Goal: Task Accomplishment & Management: Manage account settings

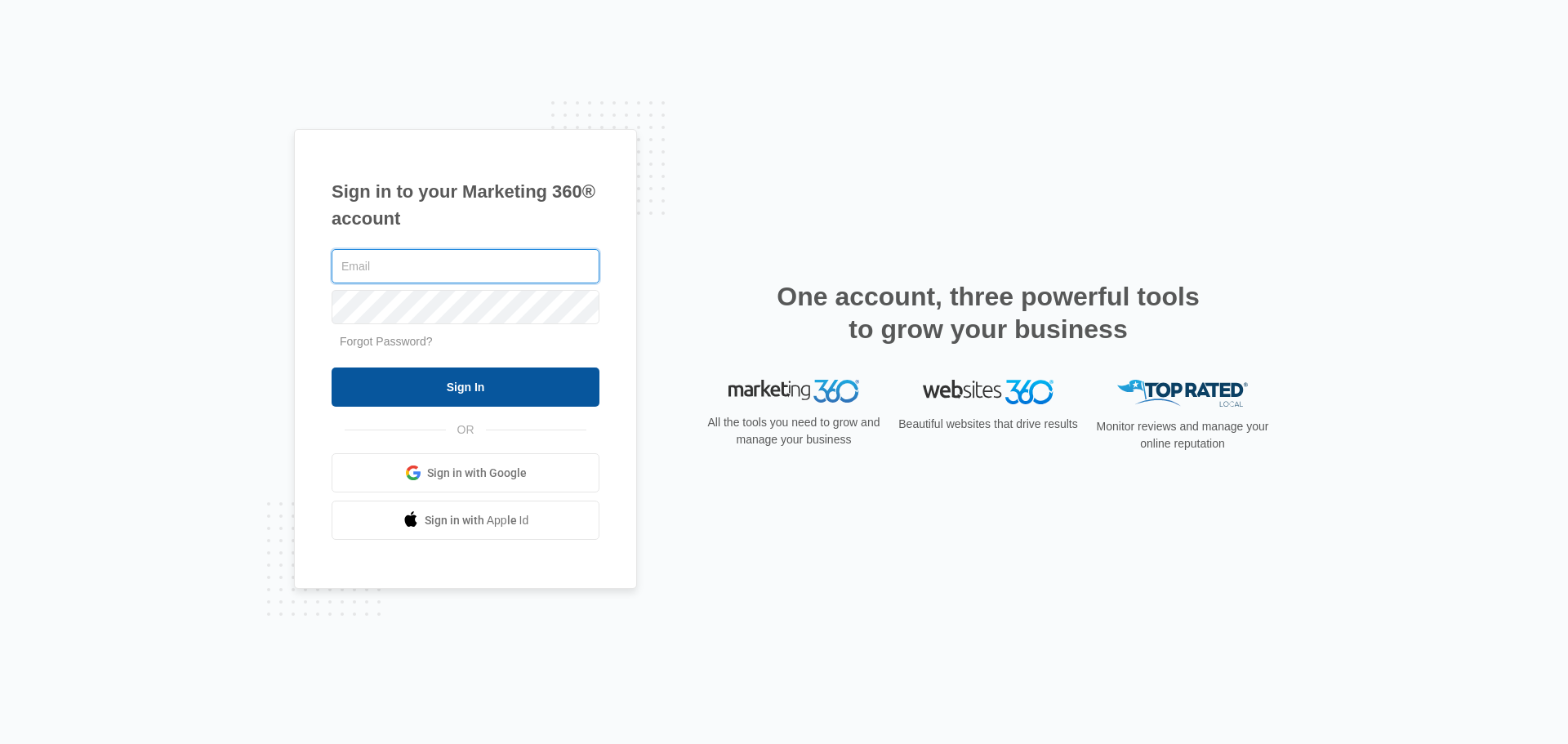
type input "[EMAIL_ADDRESS][DOMAIN_NAME]"
click at [507, 397] on input "Sign In" at bounding box center [465, 388] width 268 height 39
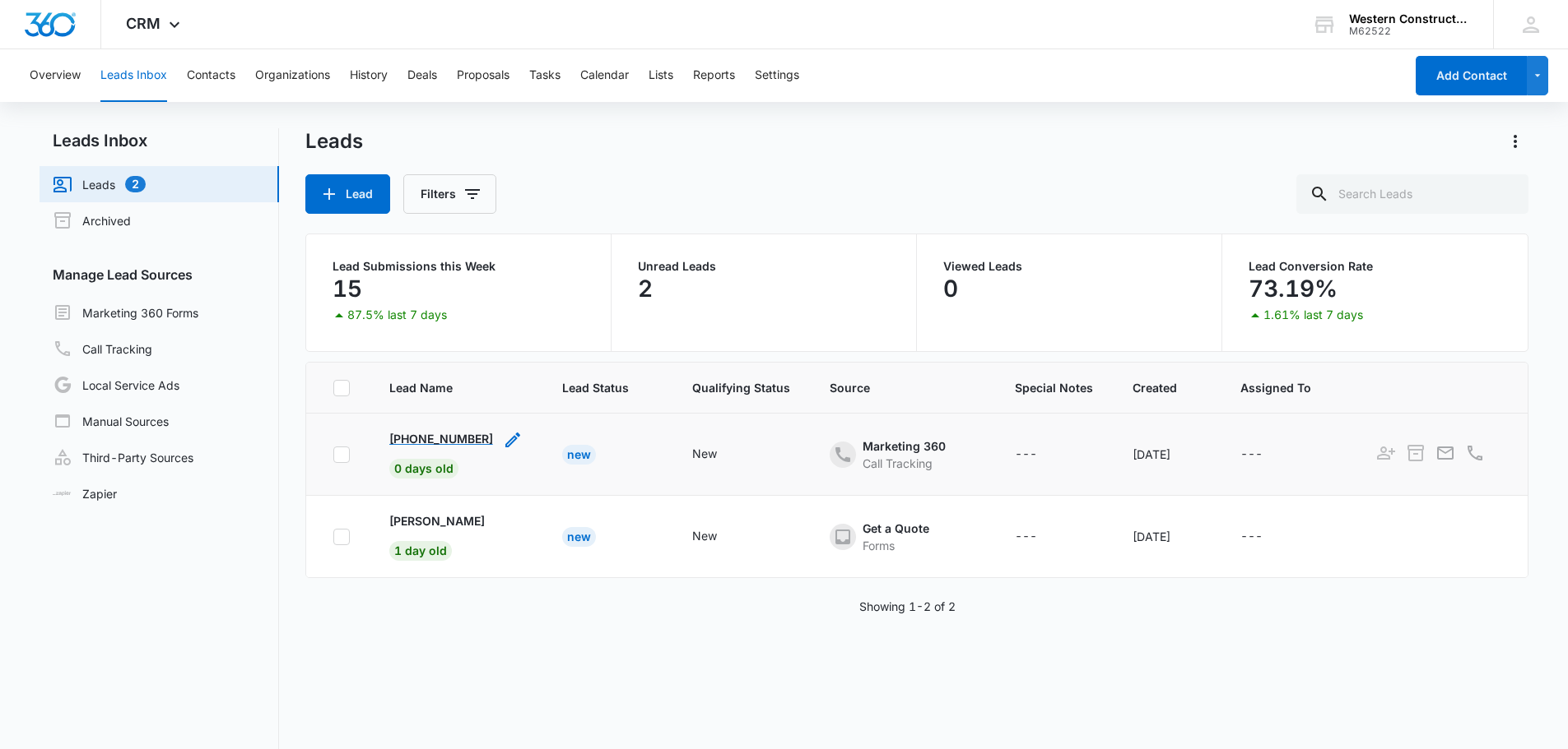
click at [450, 440] on p "+15415203286" at bounding box center [441, 438] width 104 height 17
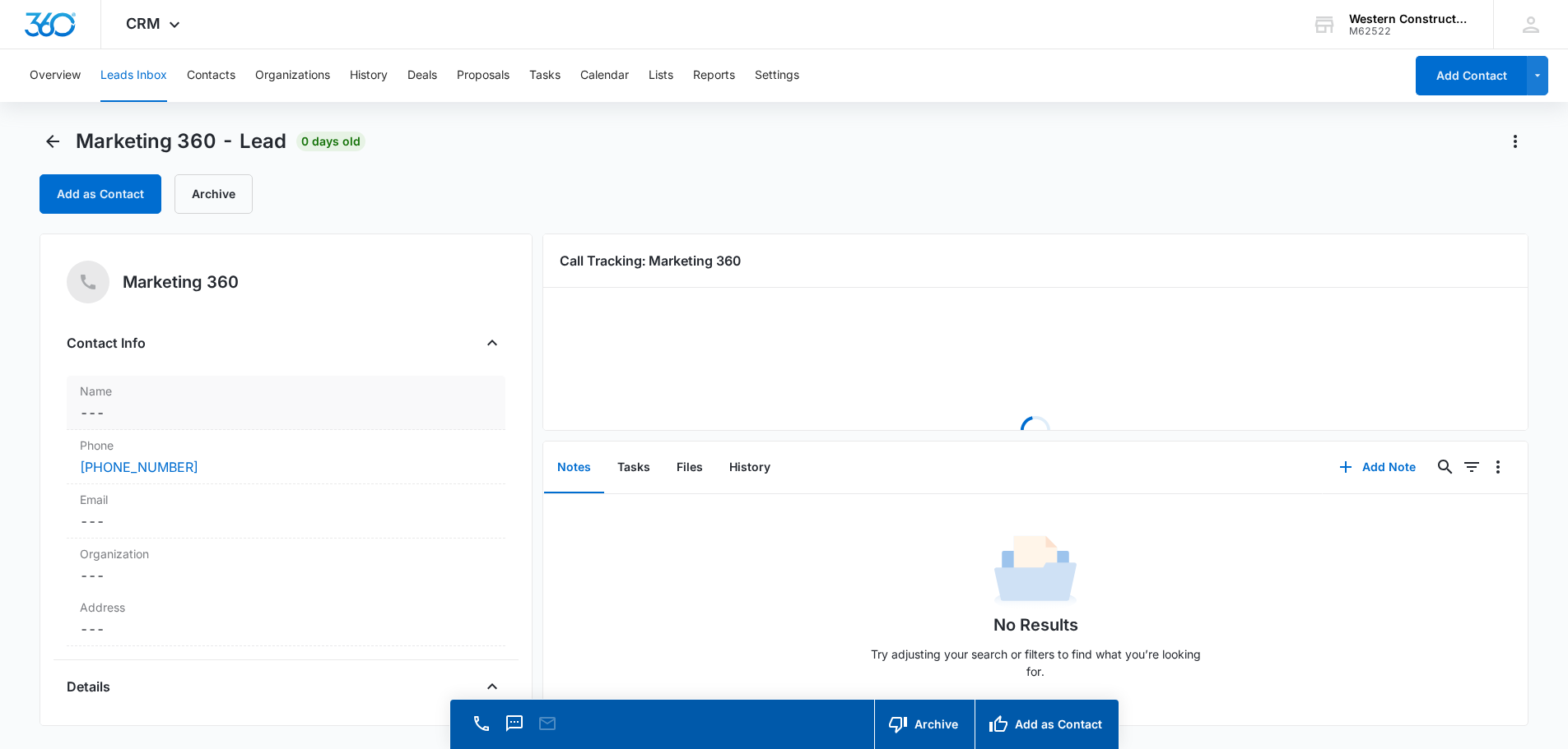
click at [190, 412] on dd "Cancel Save Changes ---" at bounding box center [286, 413] width 412 height 20
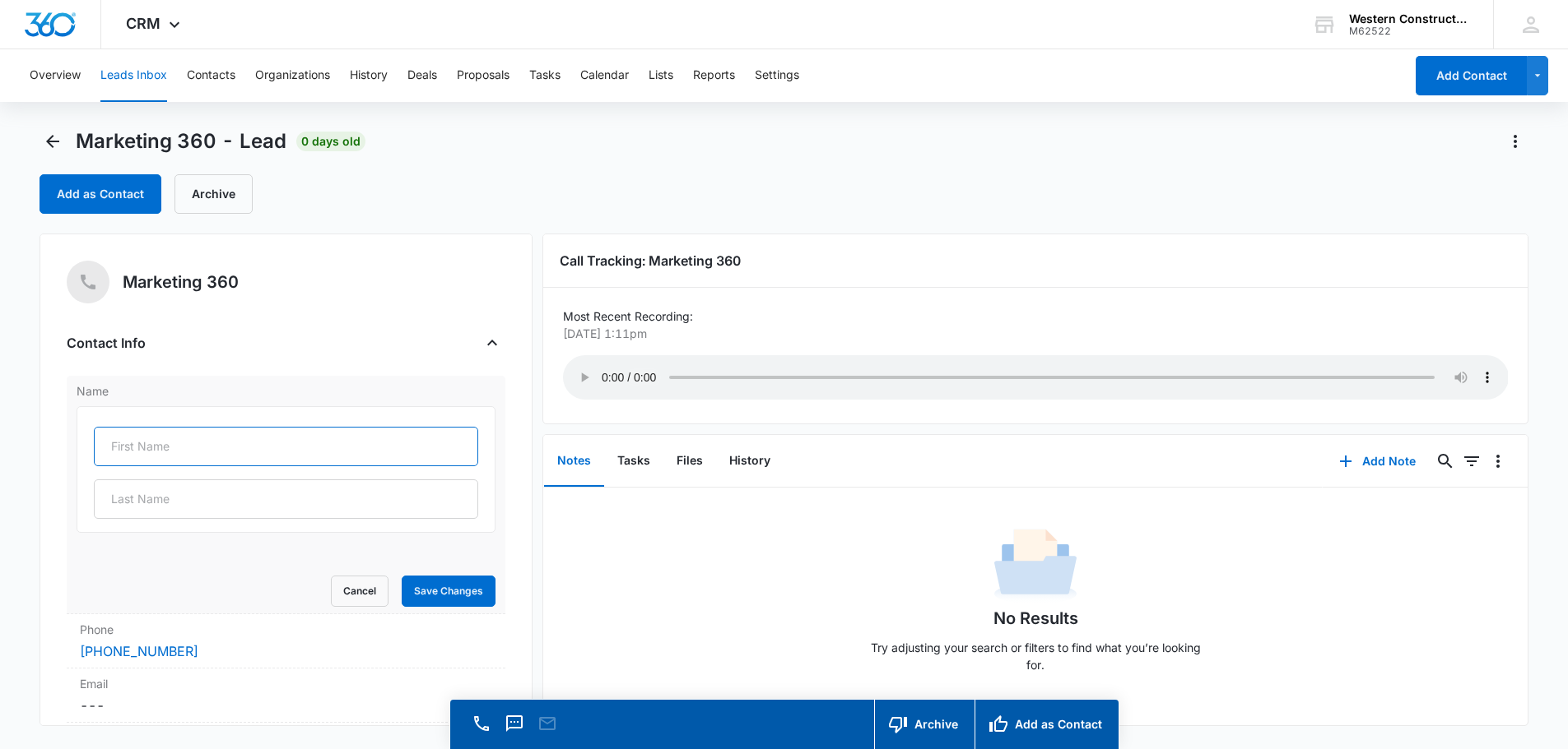
click at [156, 438] on input "text" at bounding box center [286, 447] width 385 height 40
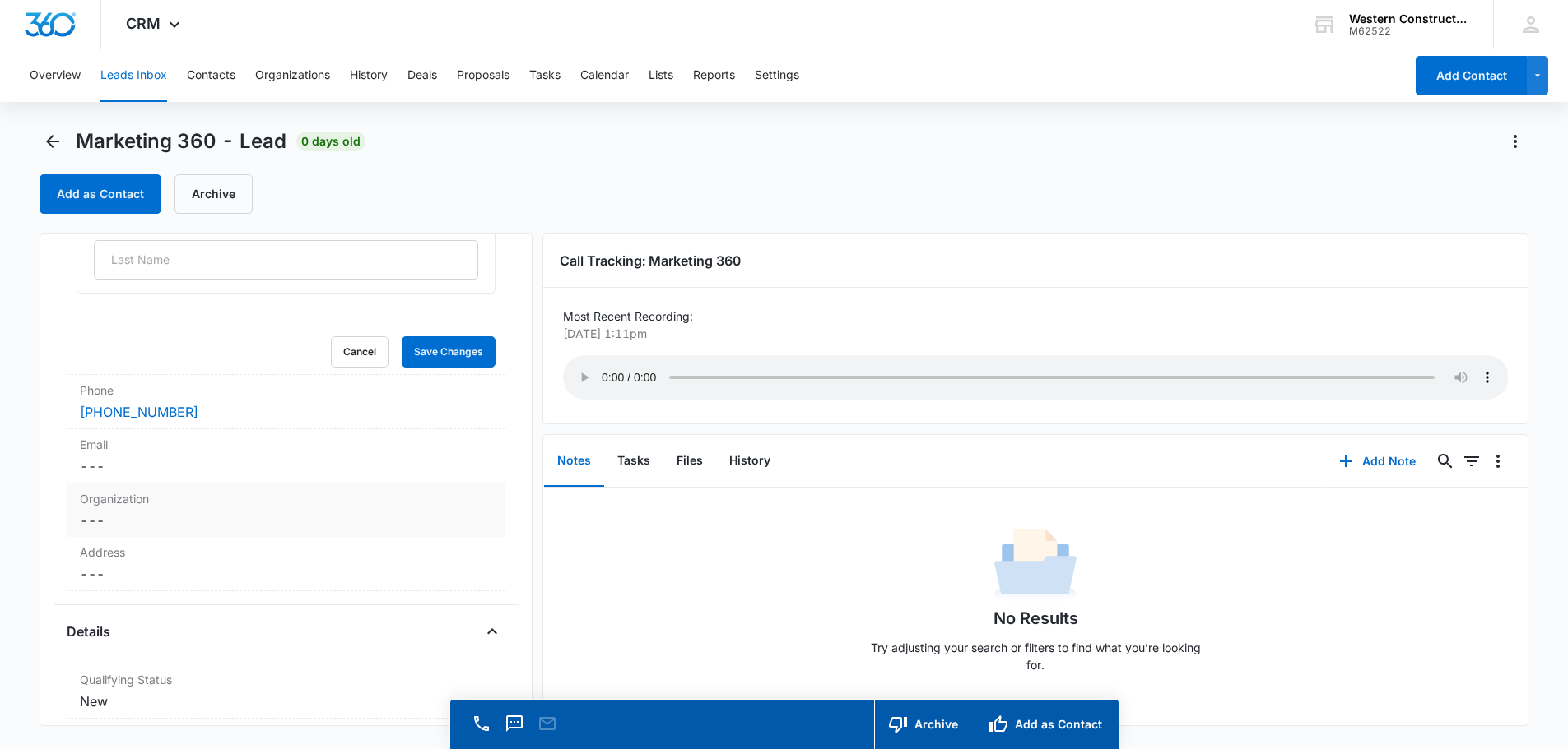
scroll to position [247, 0]
type input "Brett"
click at [450, 342] on button "Save Changes" at bounding box center [448, 345] width 94 height 32
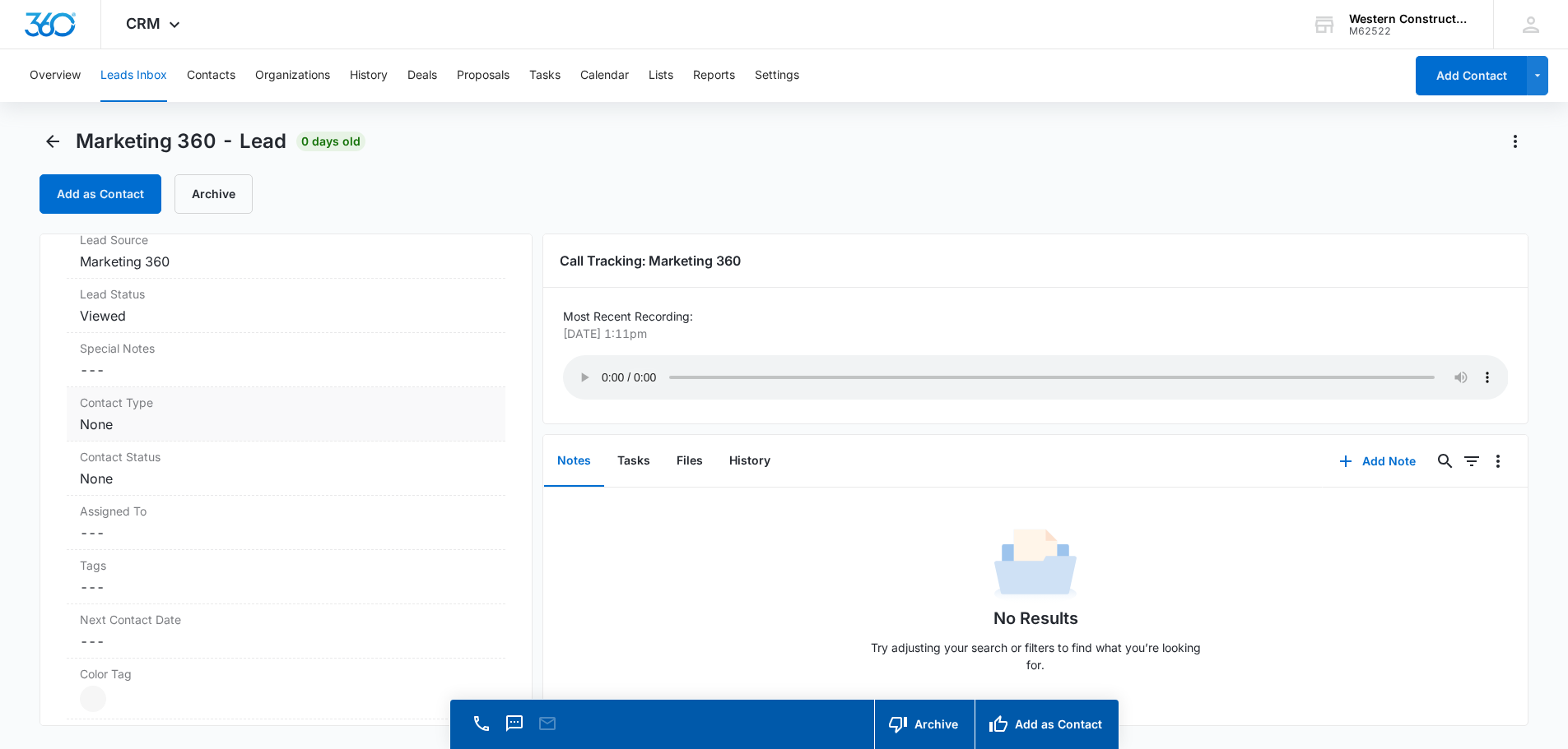
scroll to position [556, 0]
click at [255, 479] on dd "Cancel Save Changes None" at bounding box center [286, 473] width 412 height 20
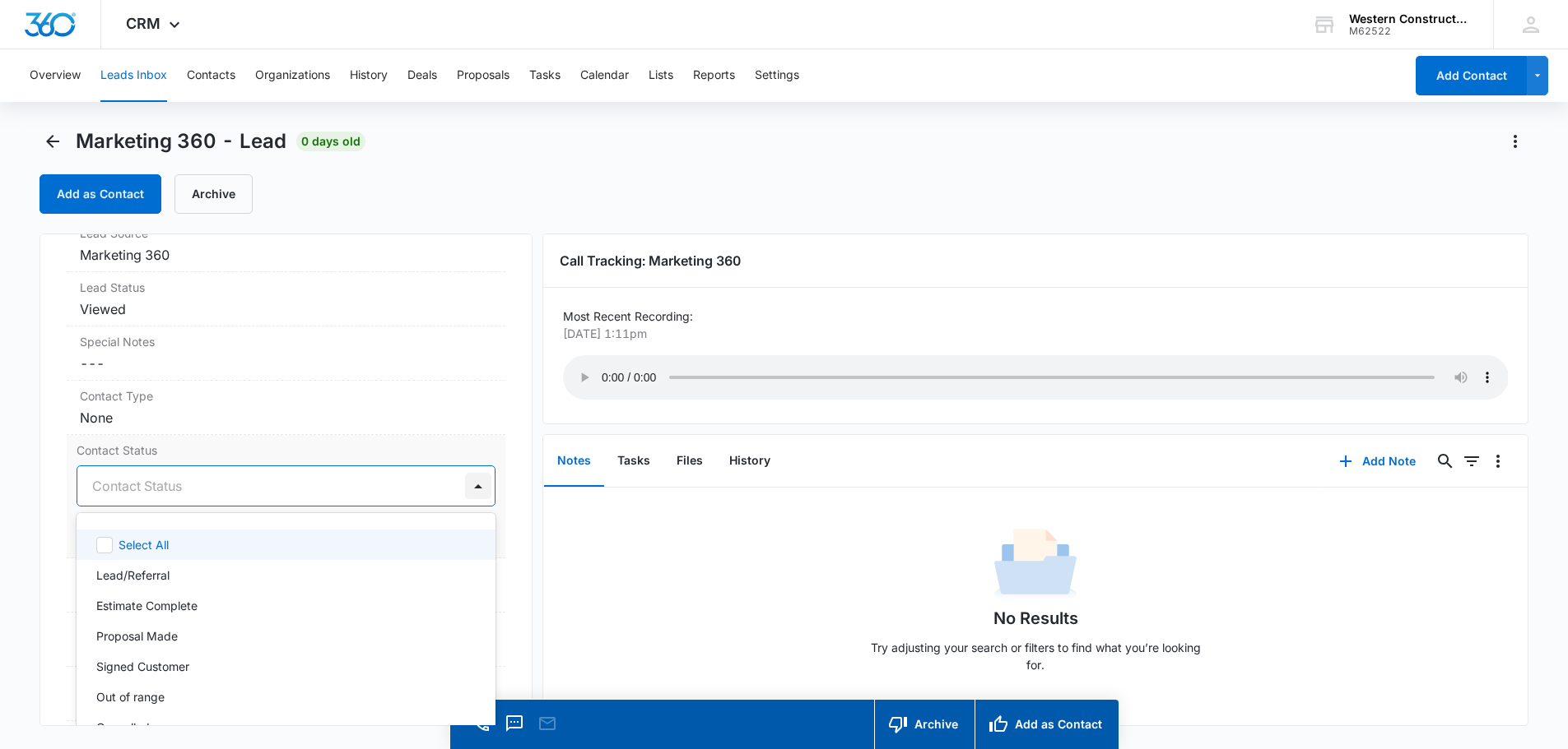
click at [462, 486] on div "12 results available. Use Up and Down to choose options, press Enter to select …" at bounding box center [285, 486] width 419 height 42
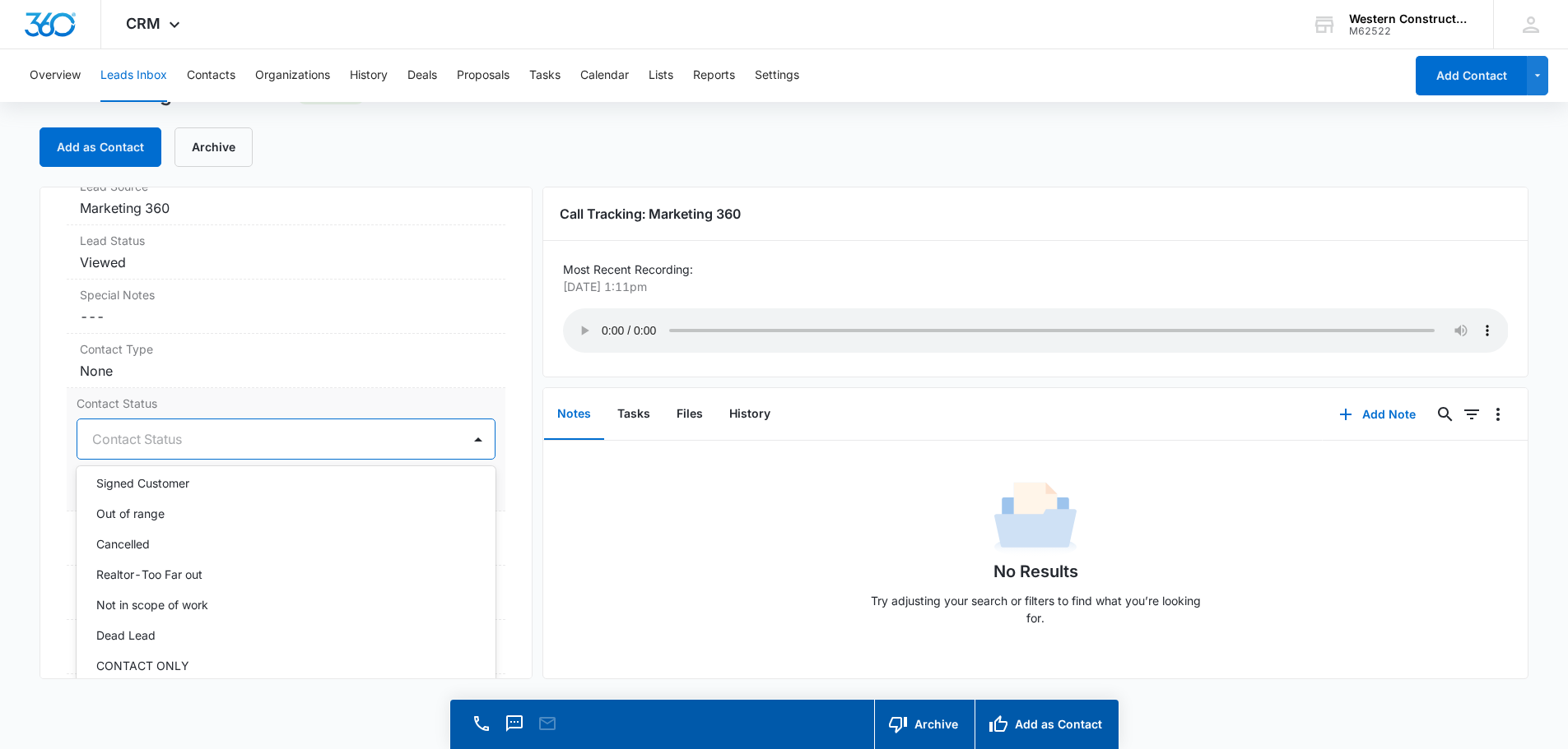
scroll to position [143, 0]
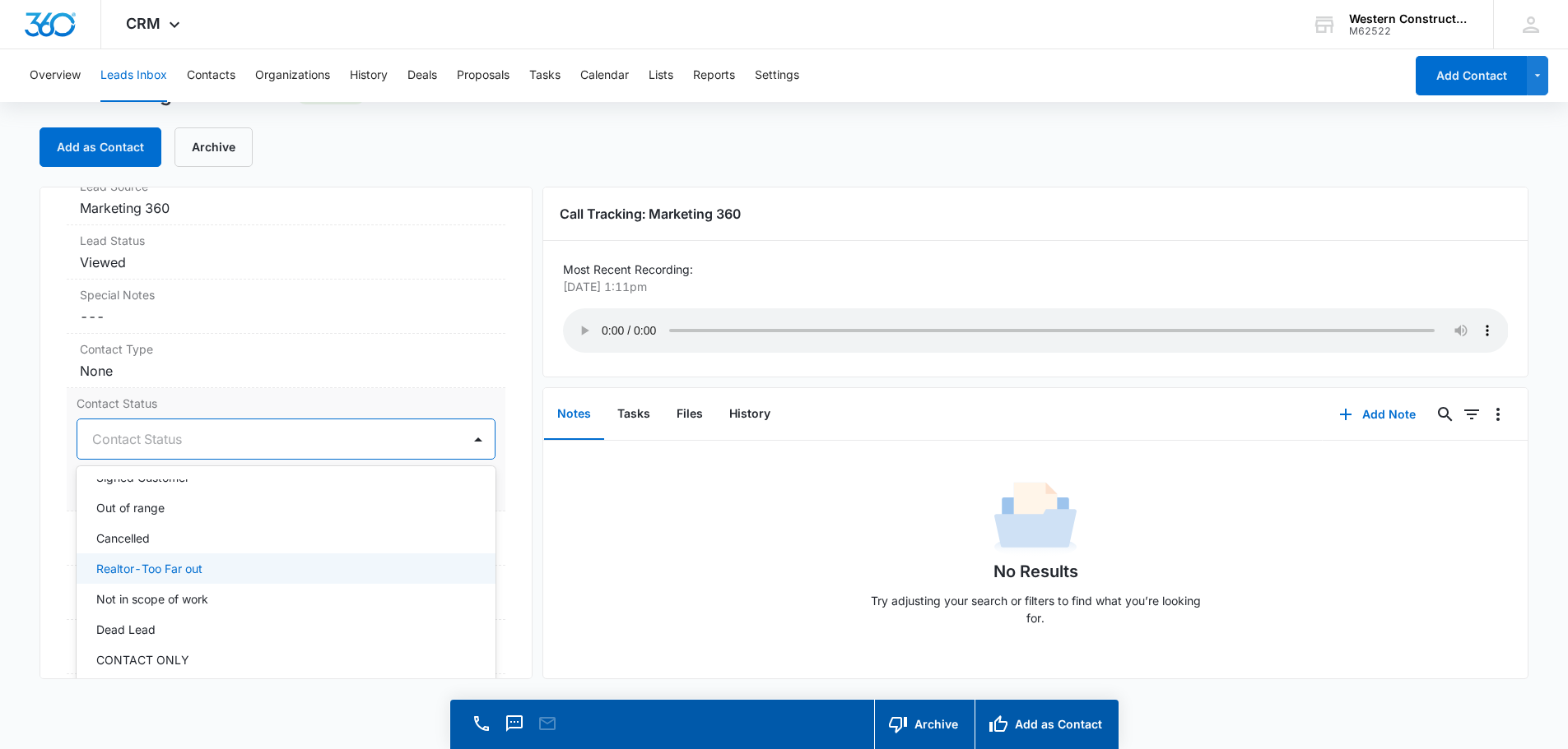
click at [185, 569] on p "Realtor-Too Far out" at bounding box center [149, 568] width 106 height 17
click at [512, 357] on div "Marketing 360 Contact Info Name Cancel Save Changes Brett Phone Cancel Save Cha…" at bounding box center [285, 432] width 493 height 492
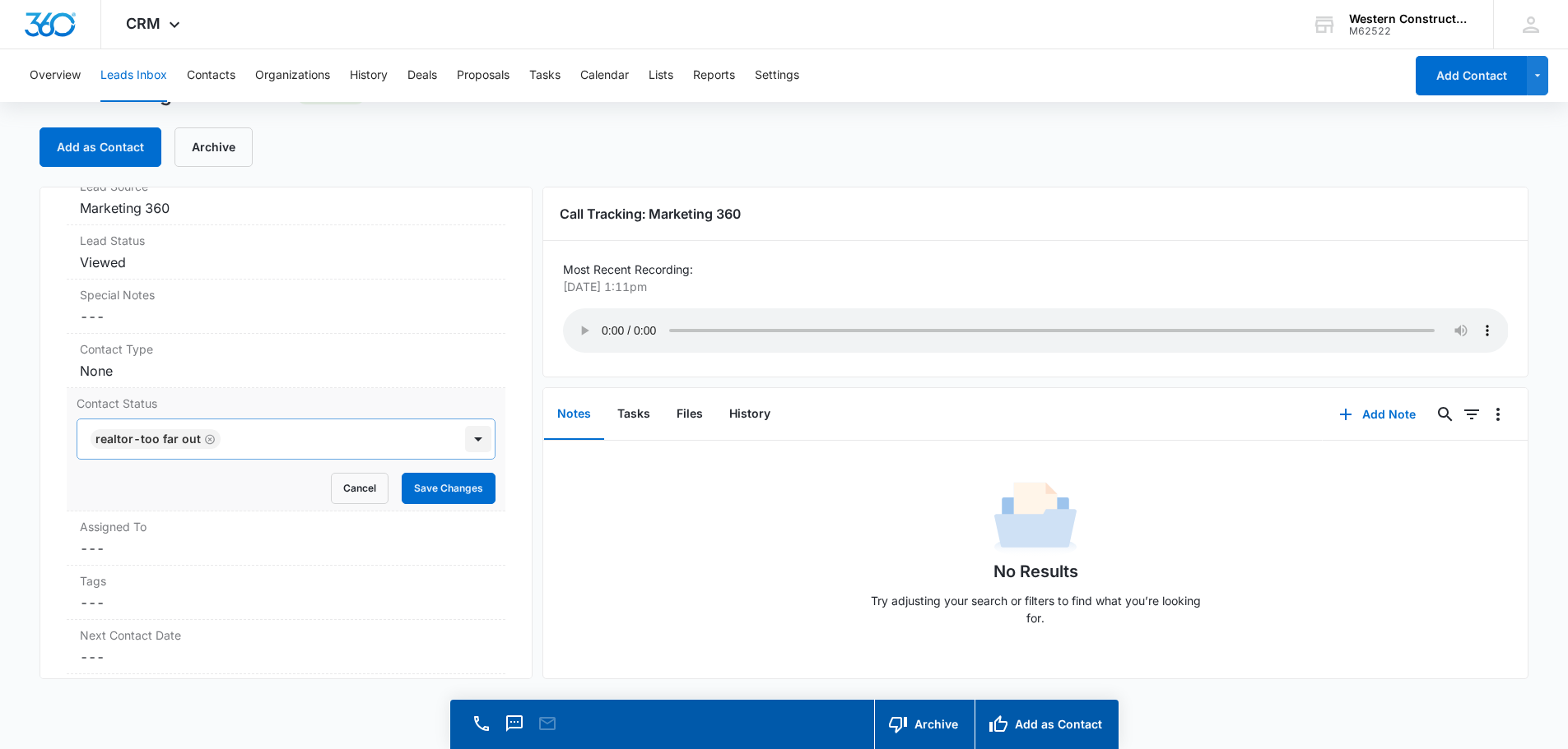
click at [465, 447] on div at bounding box center [478, 439] width 27 height 27
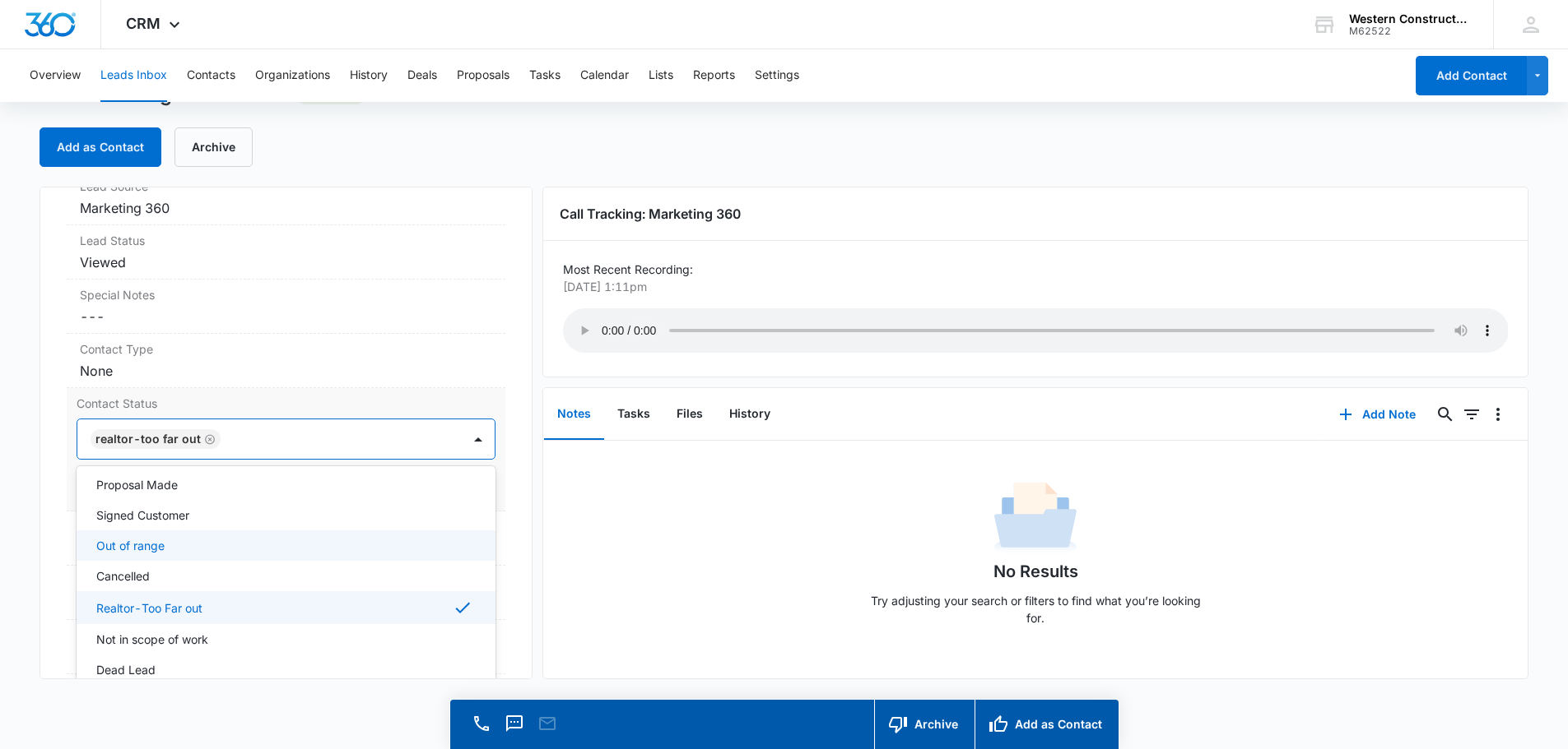
scroll to position [145, 0]
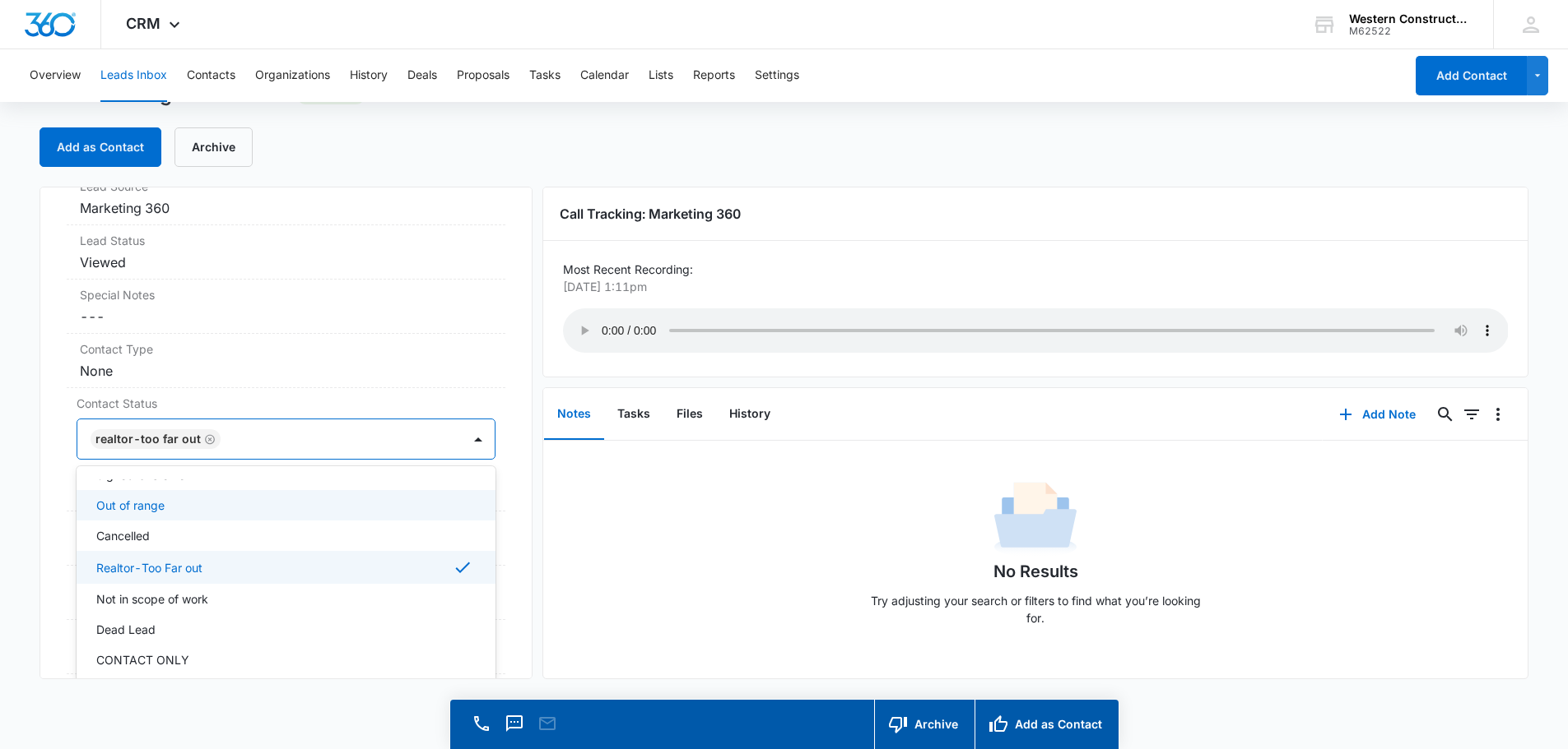
click at [514, 433] on div "Marketing 360 Contact Info Name Cancel Save Changes Brett Phone Cancel Save Cha…" at bounding box center [285, 432] width 493 height 492
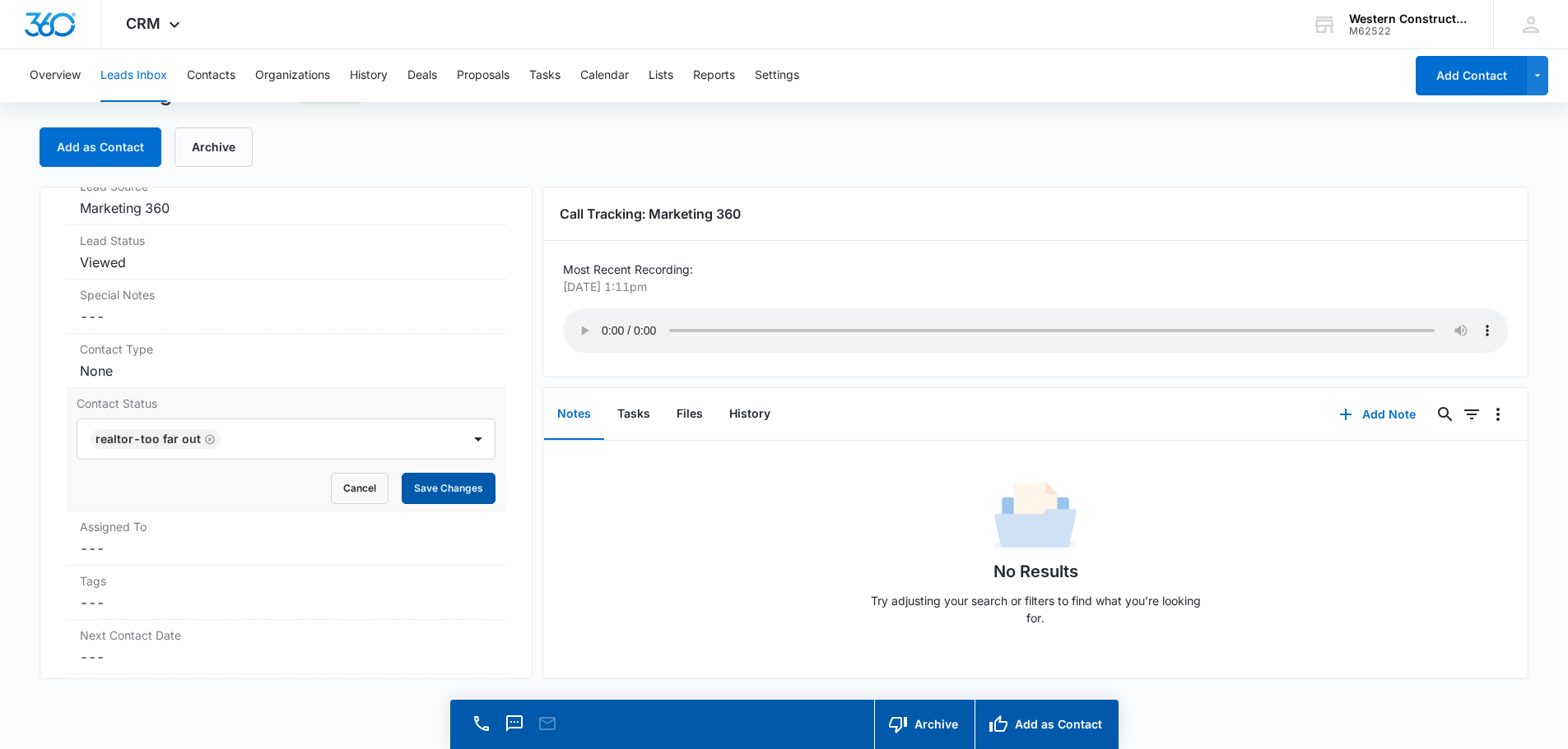
click at [446, 496] on button "Save Changes" at bounding box center [448, 488] width 94 height 32
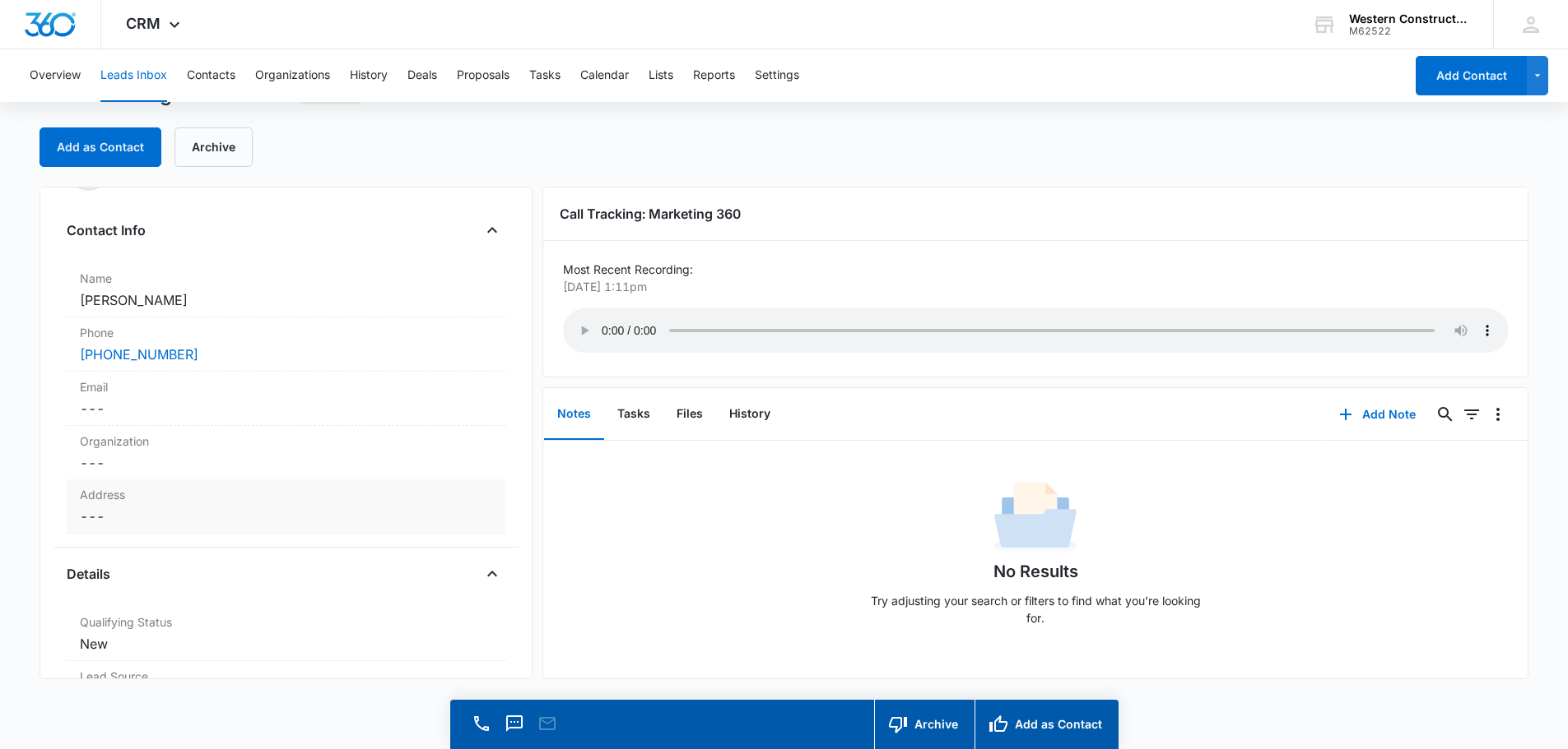
scroll to position [0, 0]
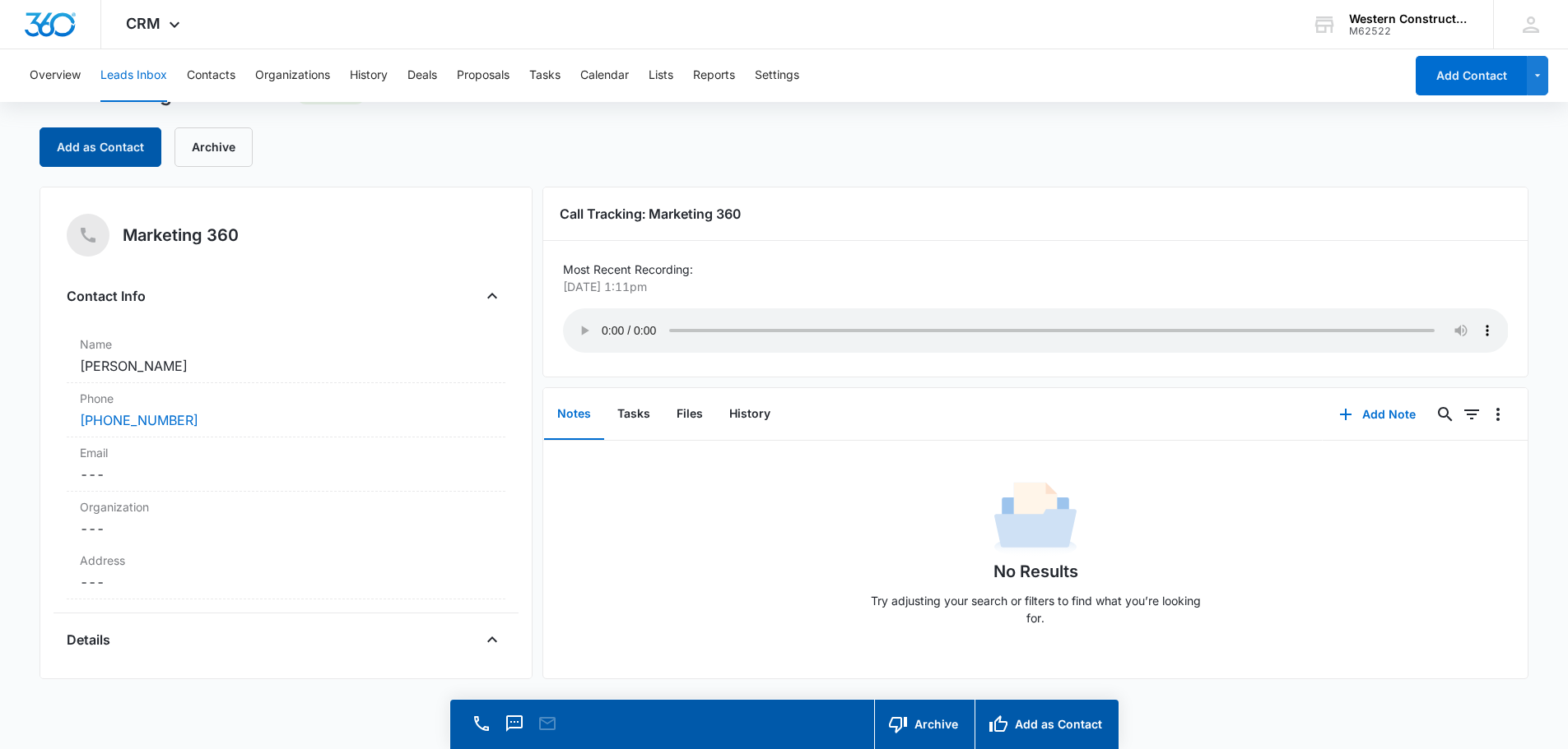
click at [123, 139] on button "Add as Contact" at bounding box center [100, 148] width 122 height 40
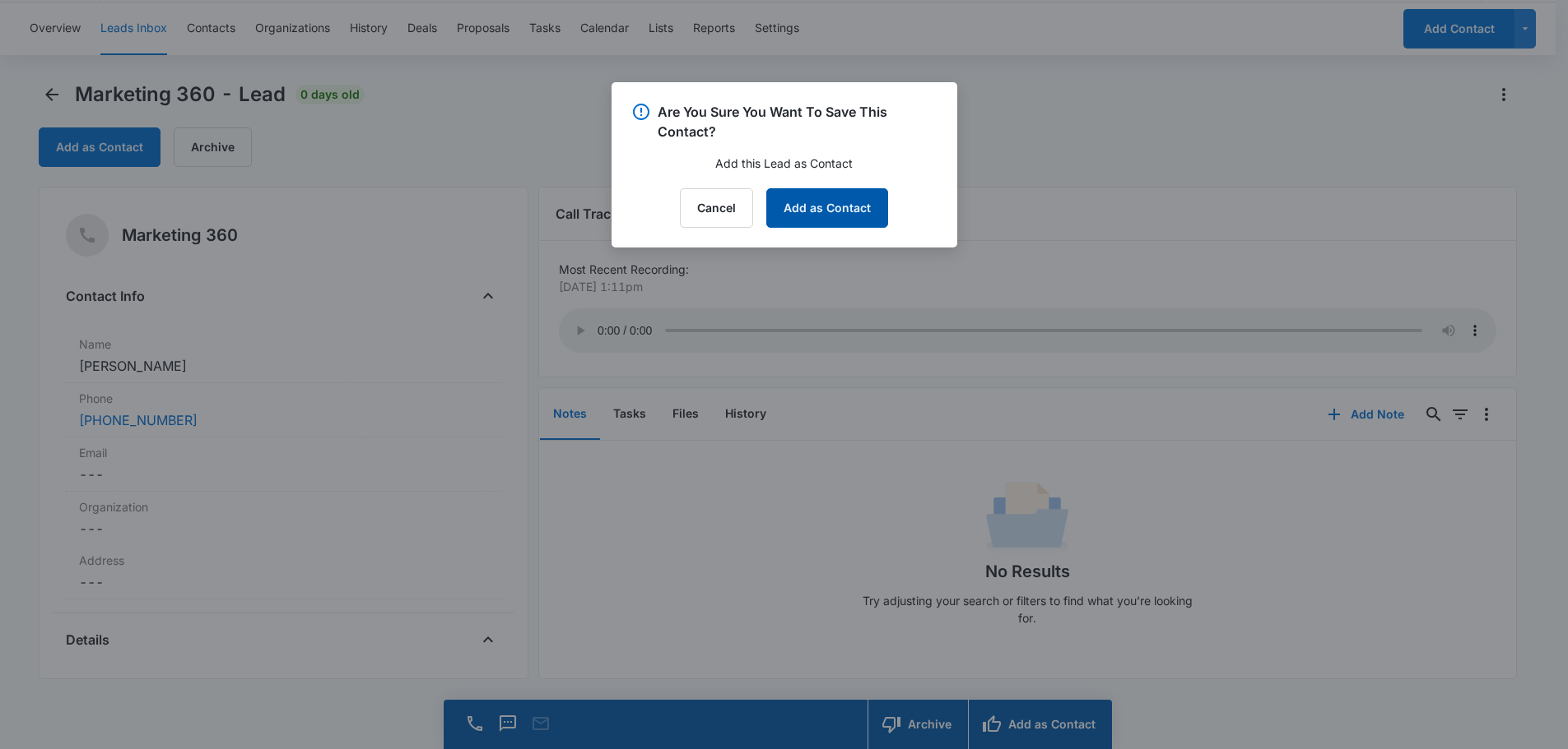
click at [869, 197] on button "Add as Contact" at bounding box center [827, 208] width 122 height 40
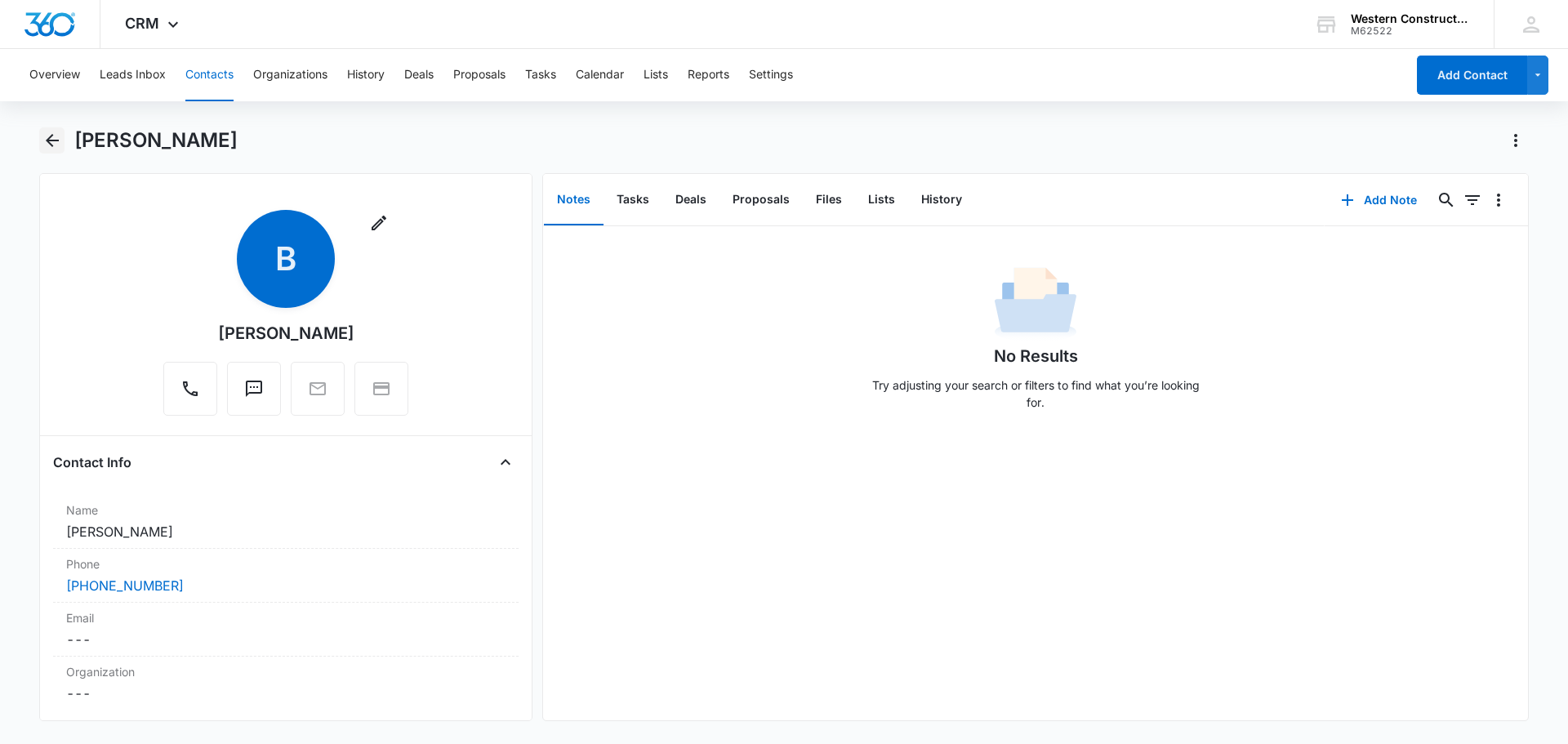
click at [50, 142] on icon "Back" at bounding box center [51, 140] width 13 height 13
